Goal: Check status: Check status

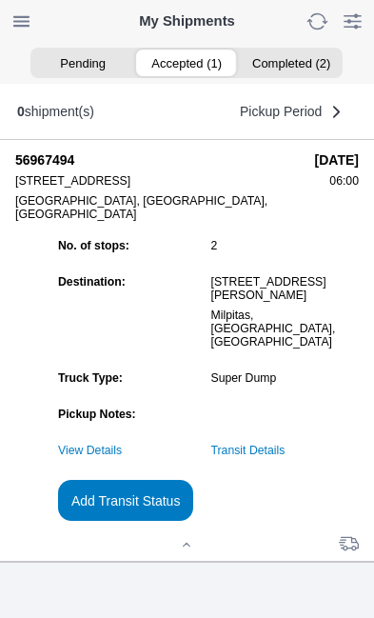
scroll to position [183, 0]
click at [286, 450] on link "Transit Details" at bounding box center [248, 450] width 74 height 13
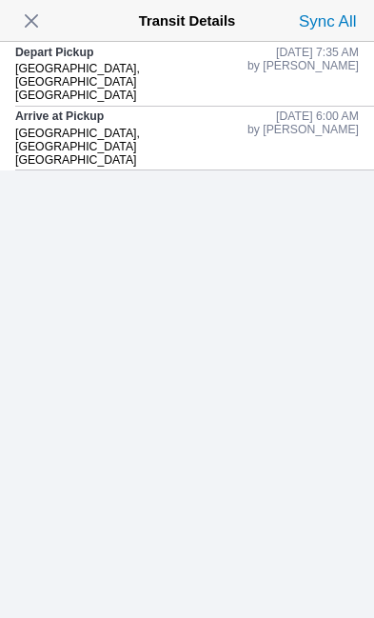
click at [0, 0] on slot "by Charanjit Singh" at bounding box center [0, 0] width 0 height 0
click at [0, 0] on slot "Sync All" at bounding box center [0, 0] width 0 height 0
click at [0, 0] on slot "09/30/2025, 7:35 AM" at bounding box center [0, 0] width 0 height 0
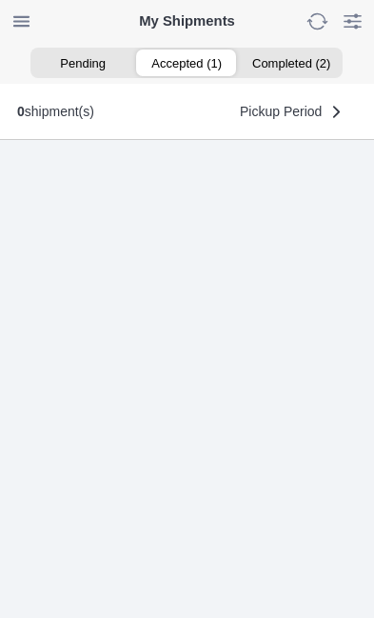
click at [192, 67] on ion-segment-button "Accepted (1)" at bounding box center [187, 63] width 104 height 27
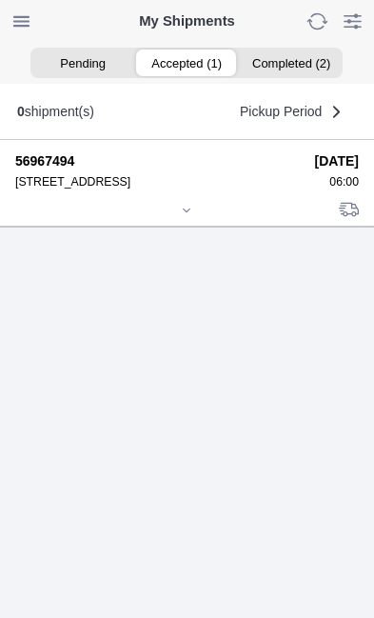
click at [185, 219] on div at bounding box center [187, 212] width 344 height 14
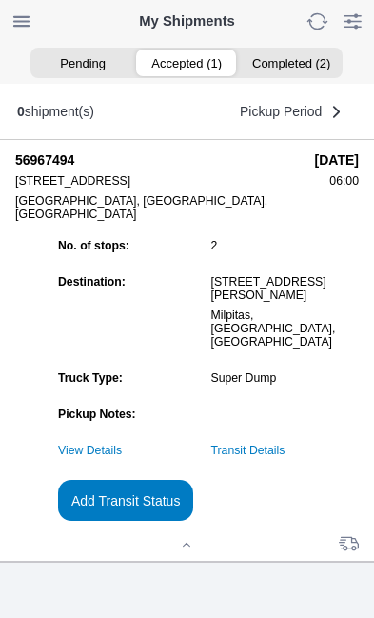
scroll to position [183, 0]
click at [122, 444] on link "View Details" at bounding box center [90, 450] width 64 height 13
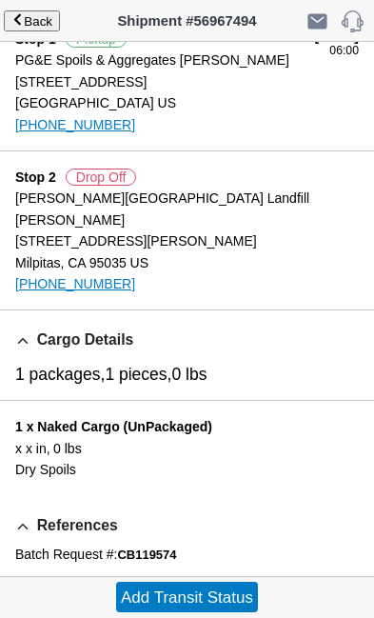
scroll to position [328, 0]
click at [31, 14] on span "Back" at bounding box center [38, 21] width 29 height 14
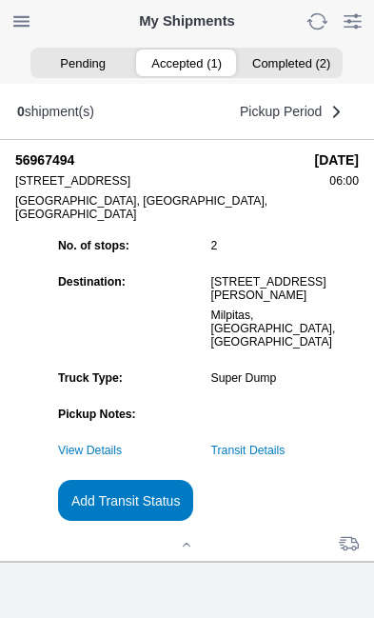
click at [0, 0] on slot "Add Transit Status" at bounding box center [0, 0] width 0 height 0
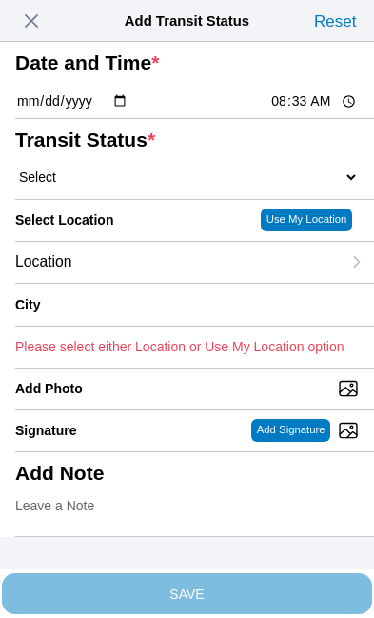
click at [40, 24] on span "button" at bounding box center [31, 21] width 27 height 27
